Goal: Task Accomplishment & Management: Manage account settings

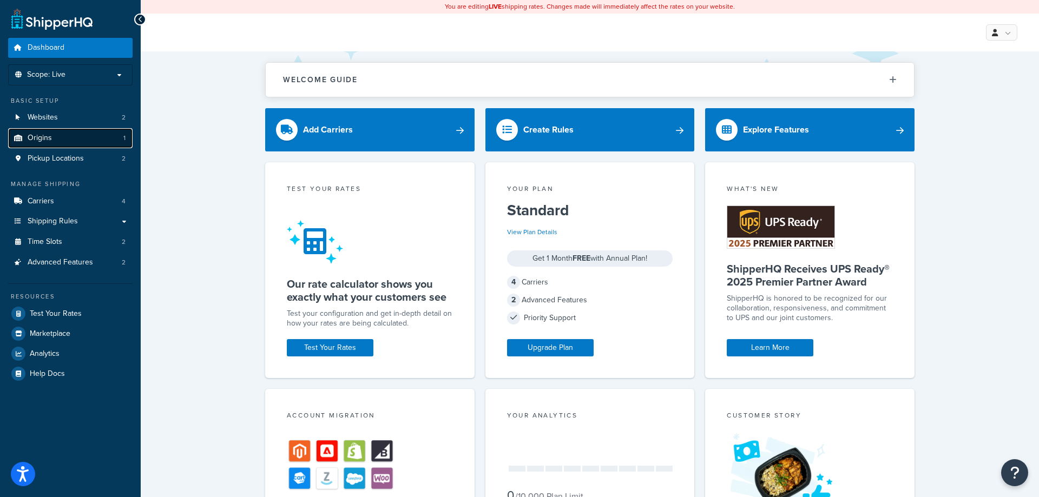
click at [44, 136] on span "Origins" at bounding box center [40, 138] width 24 height 9
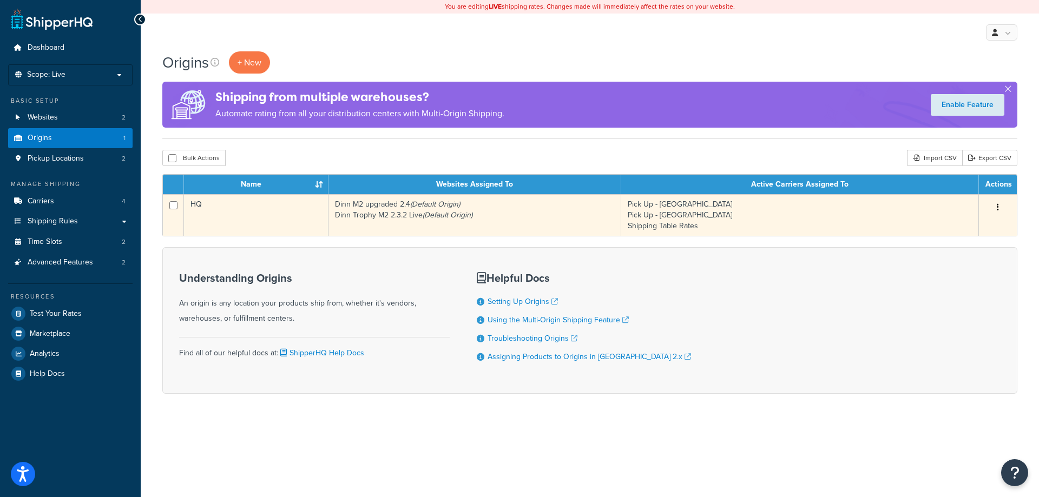
click at [1000, 211] on button "button" at bounding box center [998, 207] width 15 height 17
click at [940, 226] on link "Edit" at bounding box center [963, 228] width 86 height 22
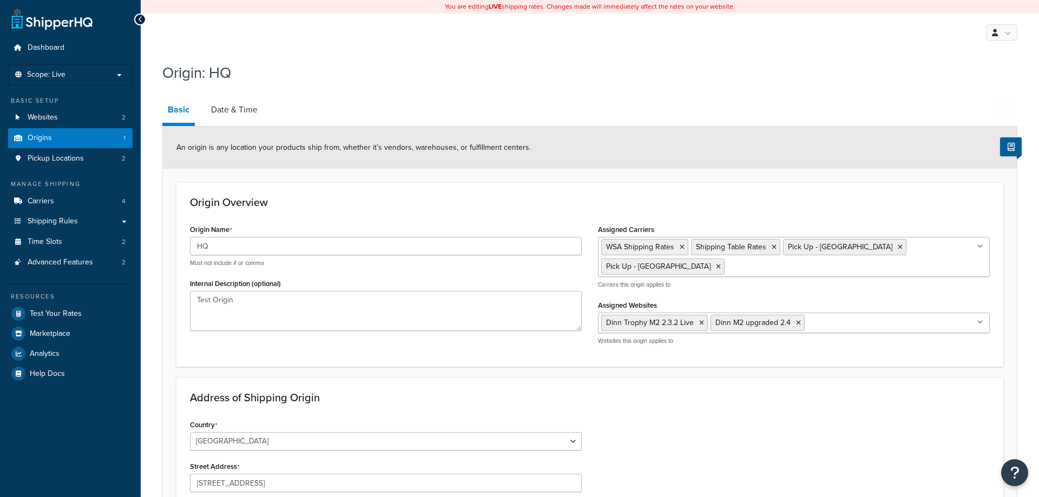
select select "21"
click at [238, 112] on link "Date & Time" at bounding box center [234, 110] width 57 height 26
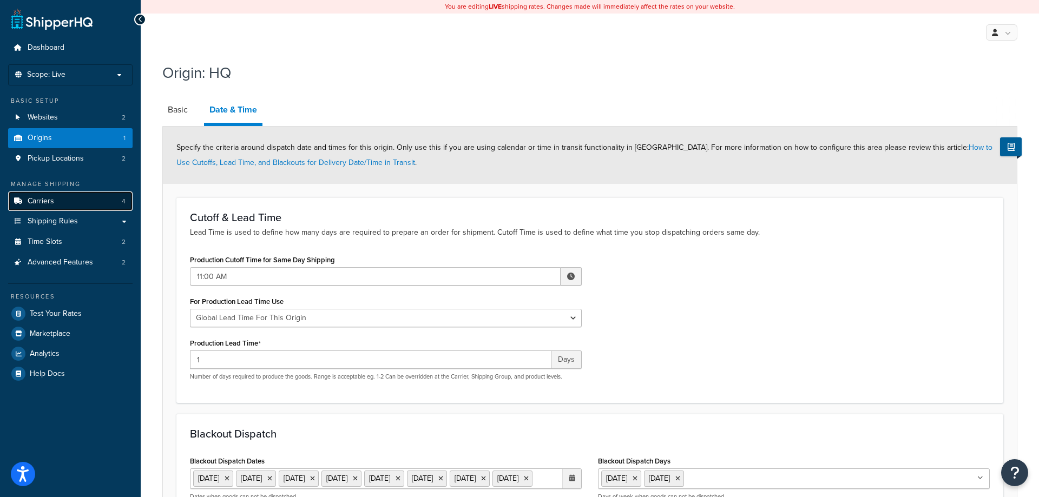
click at [58, 199] on link "Carriers 4" at bounding box center [70, 202] width 124 height 20
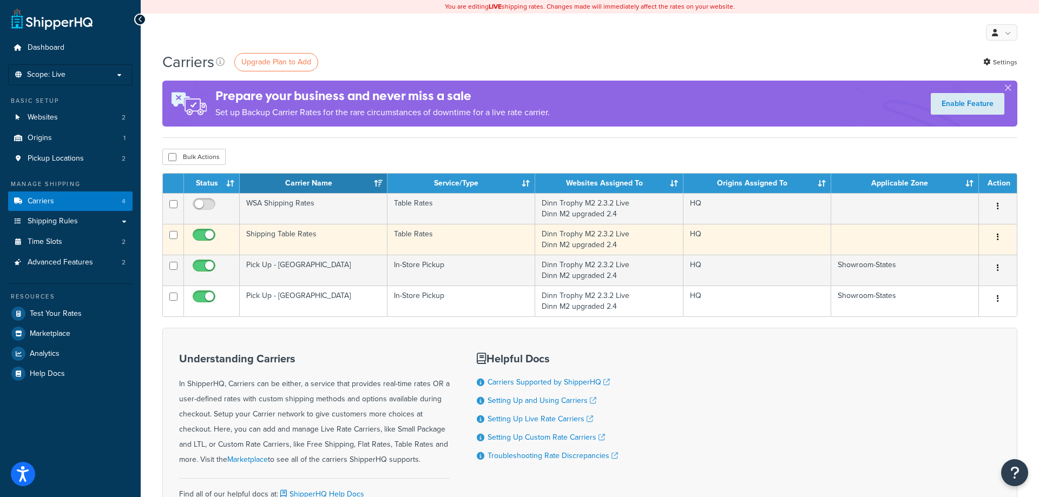
click at [304, 242] on td "Shipping Table Rates" at bounding box center [314, 239] width 148 height 31
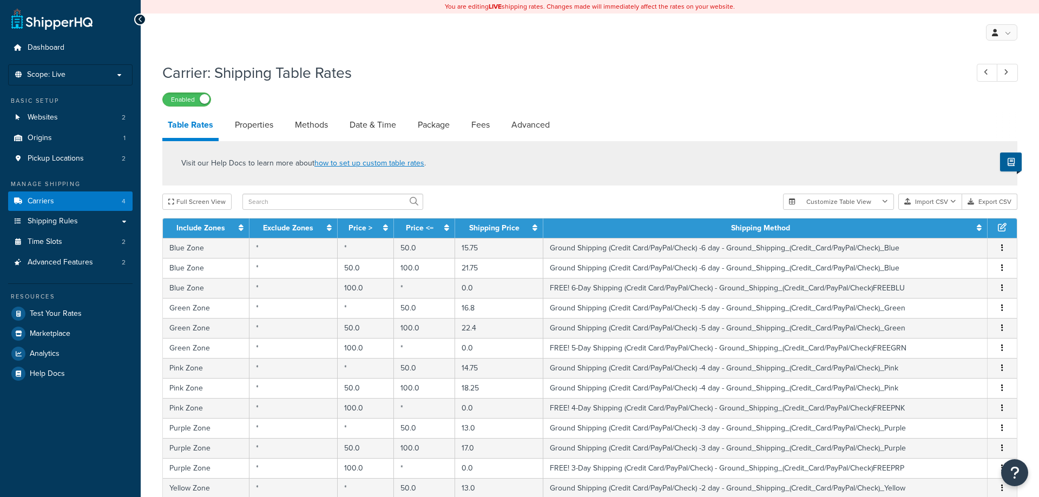
select select "25"
click at [382, 129] on link "Date & Time" at bounding box center [372, 125] width 57 height 26
select select "yMMMEd"
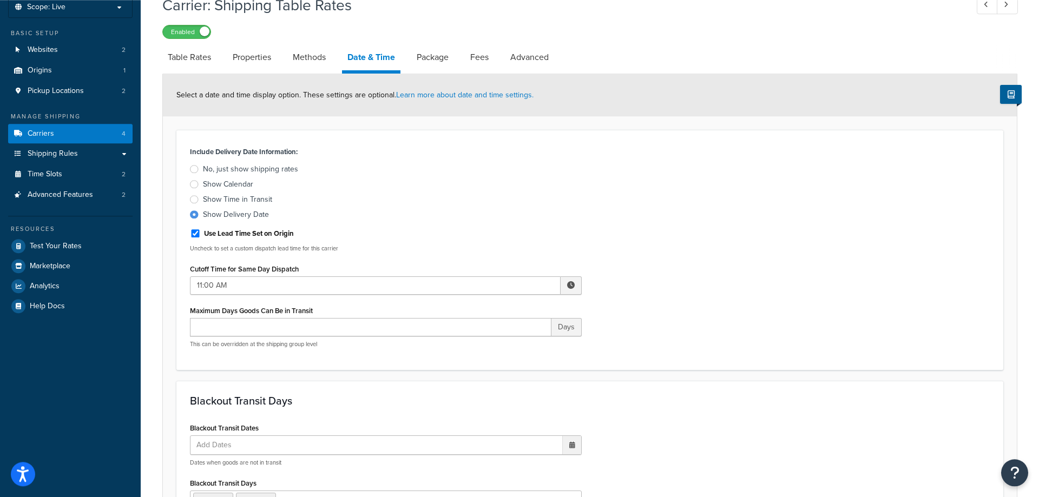
scroll to position [55, 0]
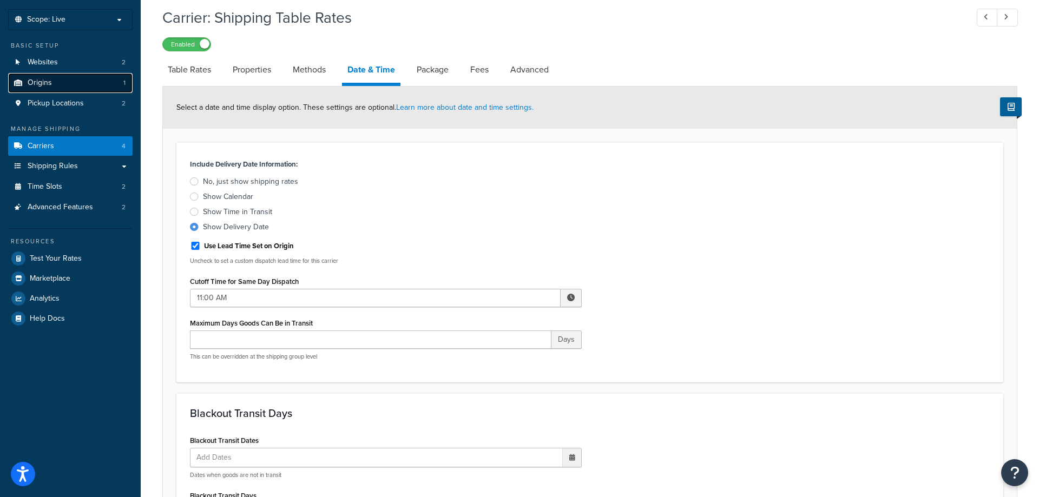
click at [44, 86] on span "Origins" at bounding box center [40, 82] width 24 height 9
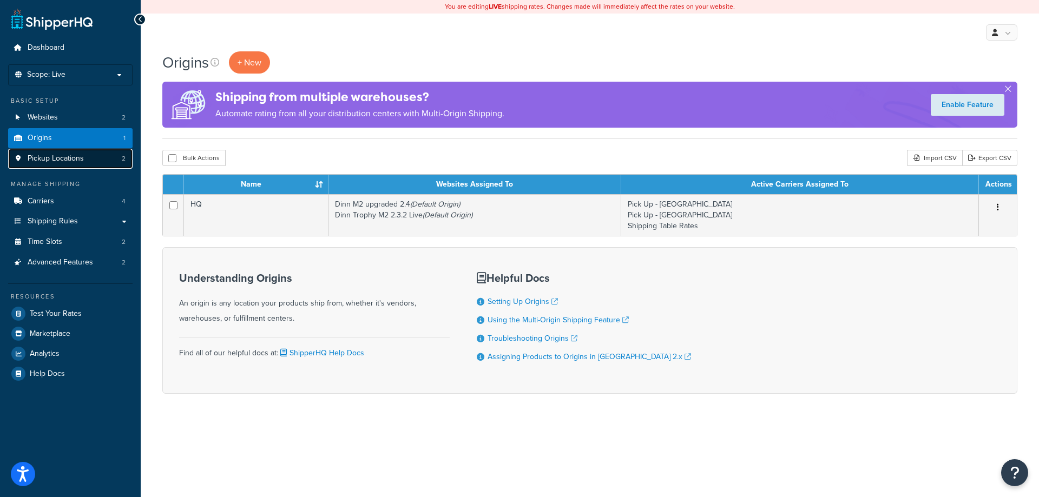
click at [46, 159] on span "Pickup Locations" at bounding box center [56, 158] width 56 height 9
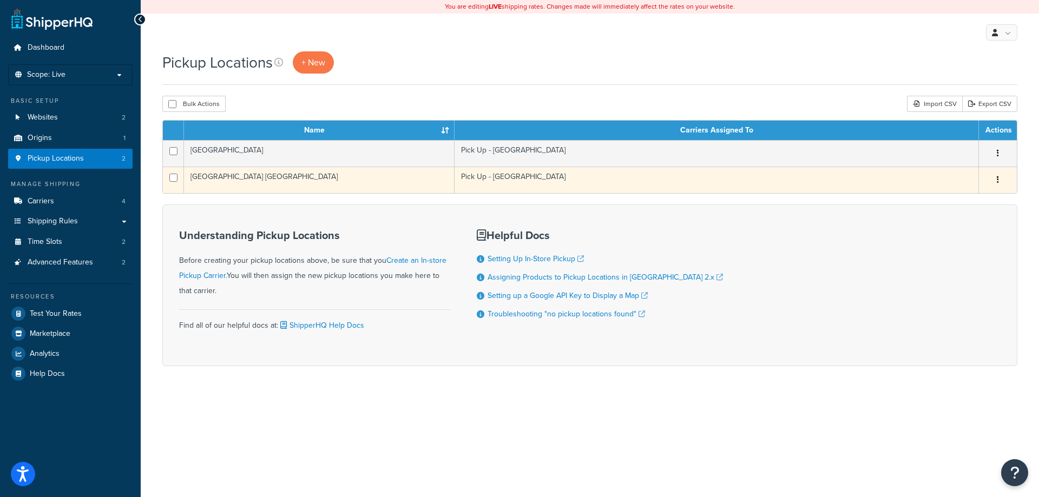
click at [271, 178] on td "West Springfield MA" at bounding box center [319, 180] width 271 height 27
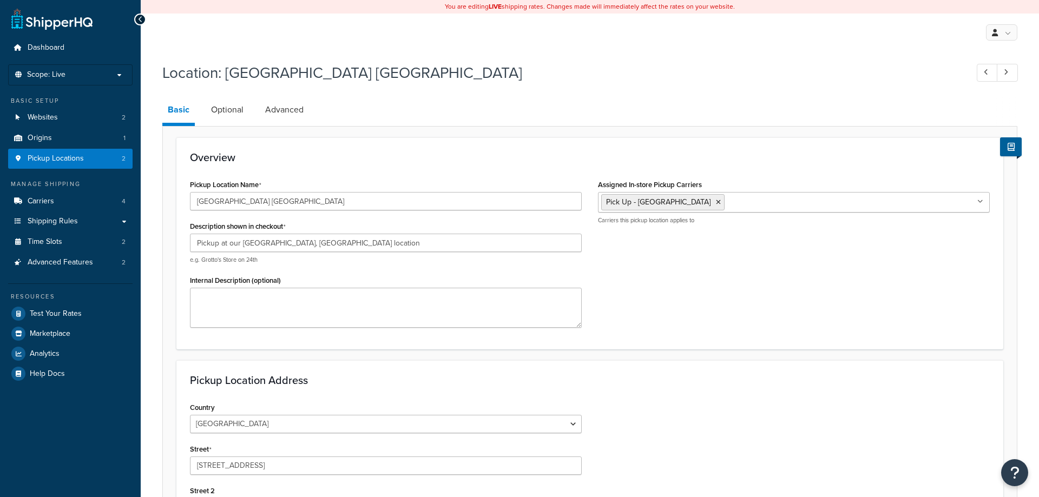
select select "21"
click at [217, 111] on link "Optional" at bounding box center [227, 110] width 43 height 26
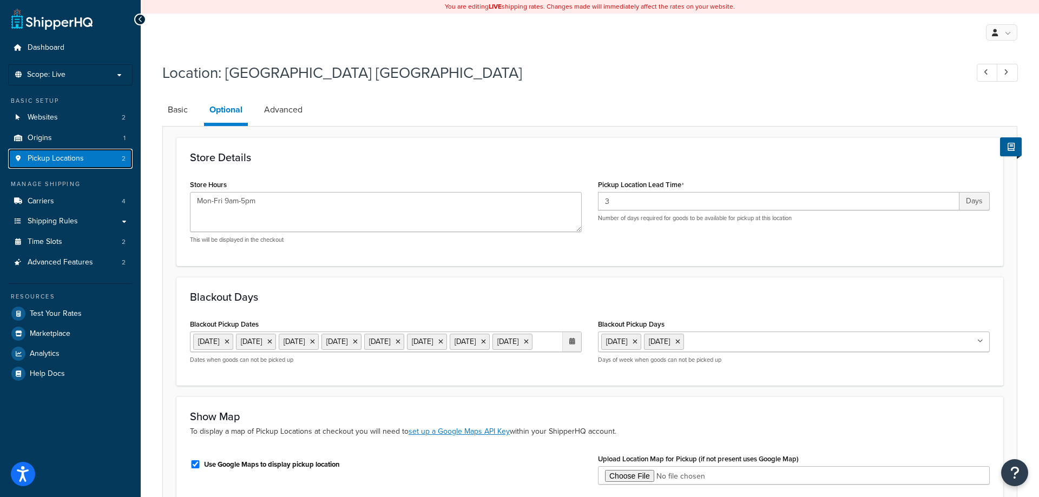
click at [49, 160] on span "Pickup Locations" at bounding box center [56, 158] width 56 height 9
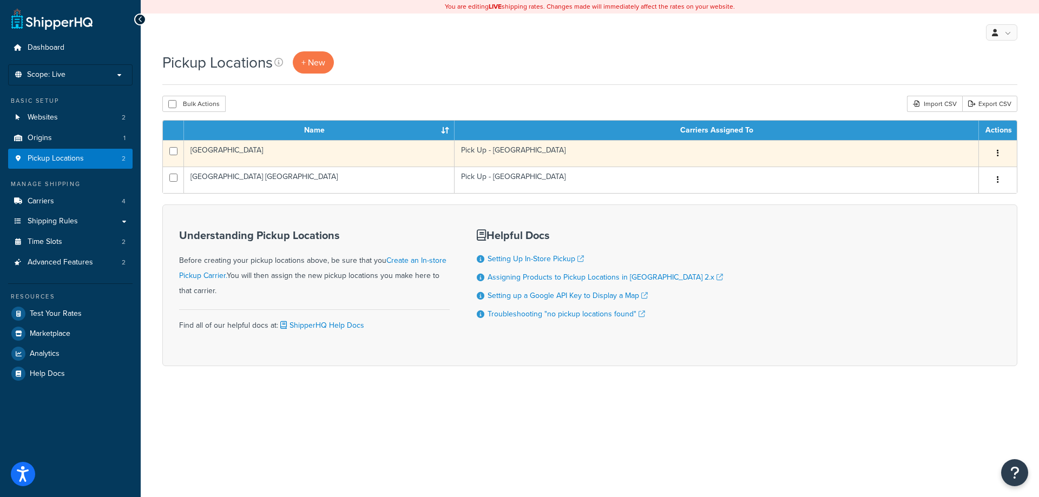
click at [202, 155] on td "[GEOGRAPHIC_DATA]" at bounding box center [319, 153] width 271 height 27
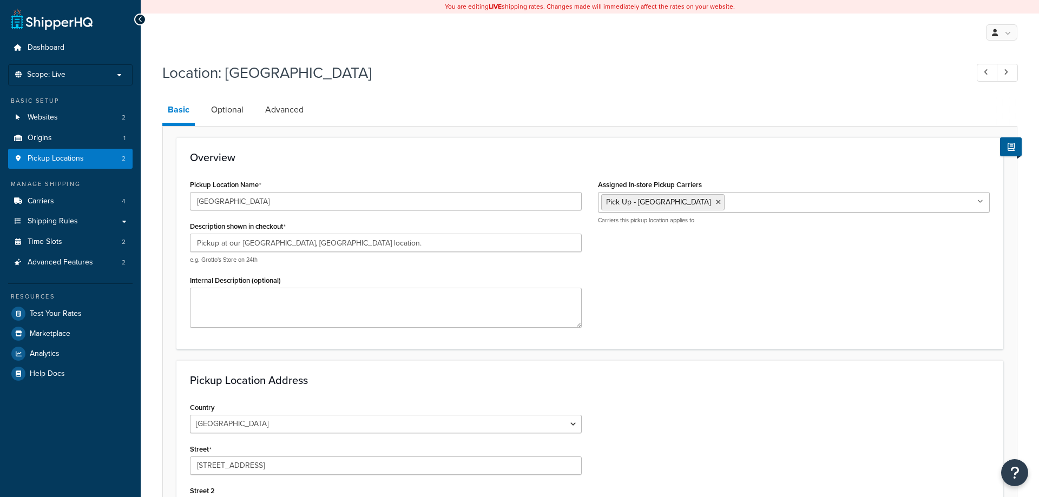
select select "7"
click at [230, 111] on link "Optional" at bounding box center [227, 110] width 43 height 26
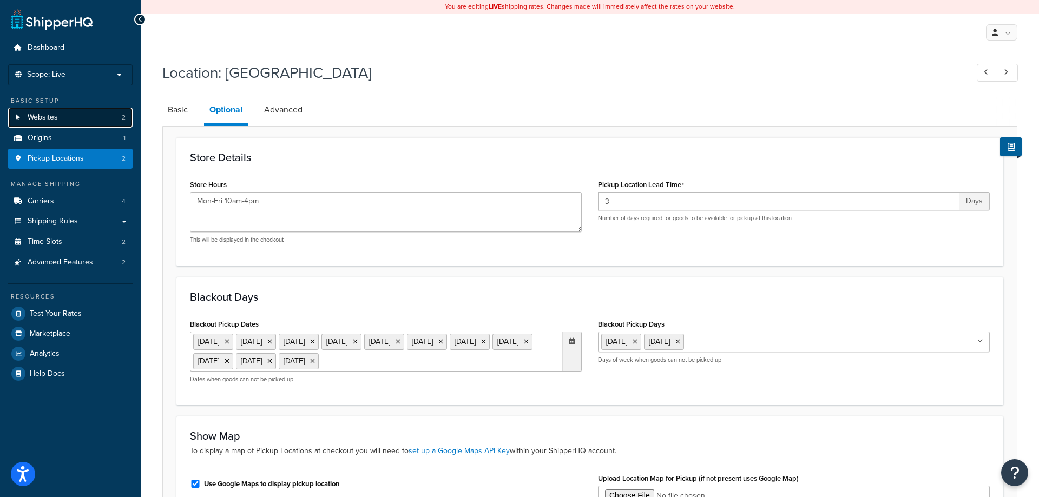
click at [42, 116] on span "Websites" at bounding box center [43, 117] width 30 height 9
